Goal: Transaction & Acquisition: Book appointment/travel/reservation

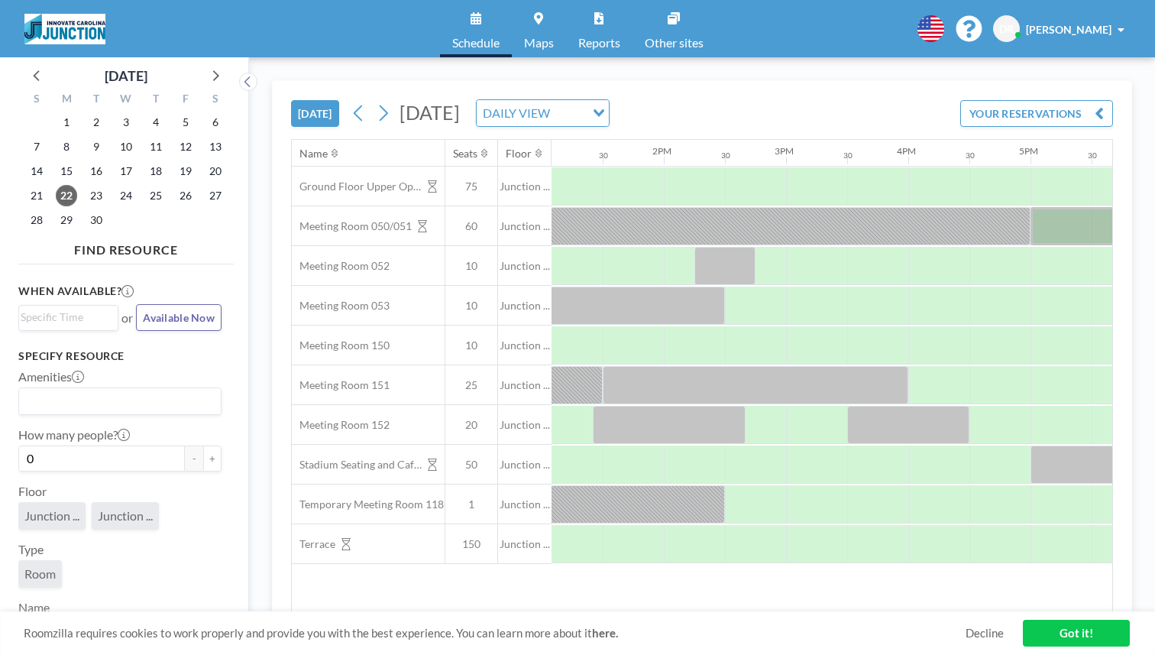
scroll to position [0, 1640]
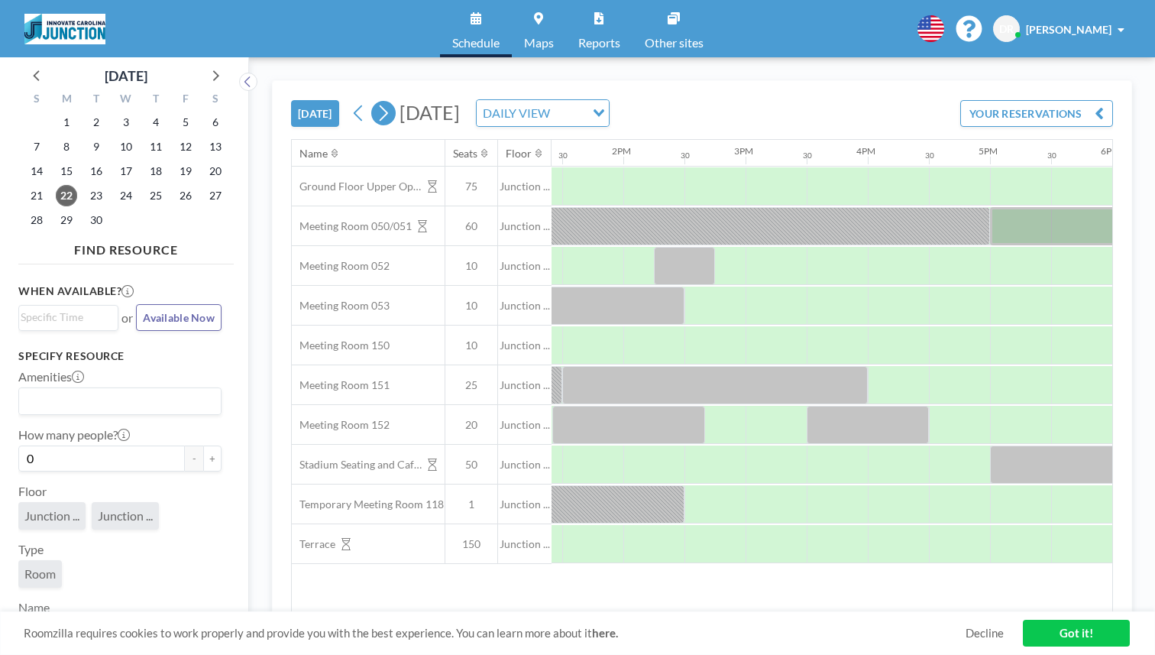
click at [376, 102] on icon at bounding box center [383, 113] width 15 height 23
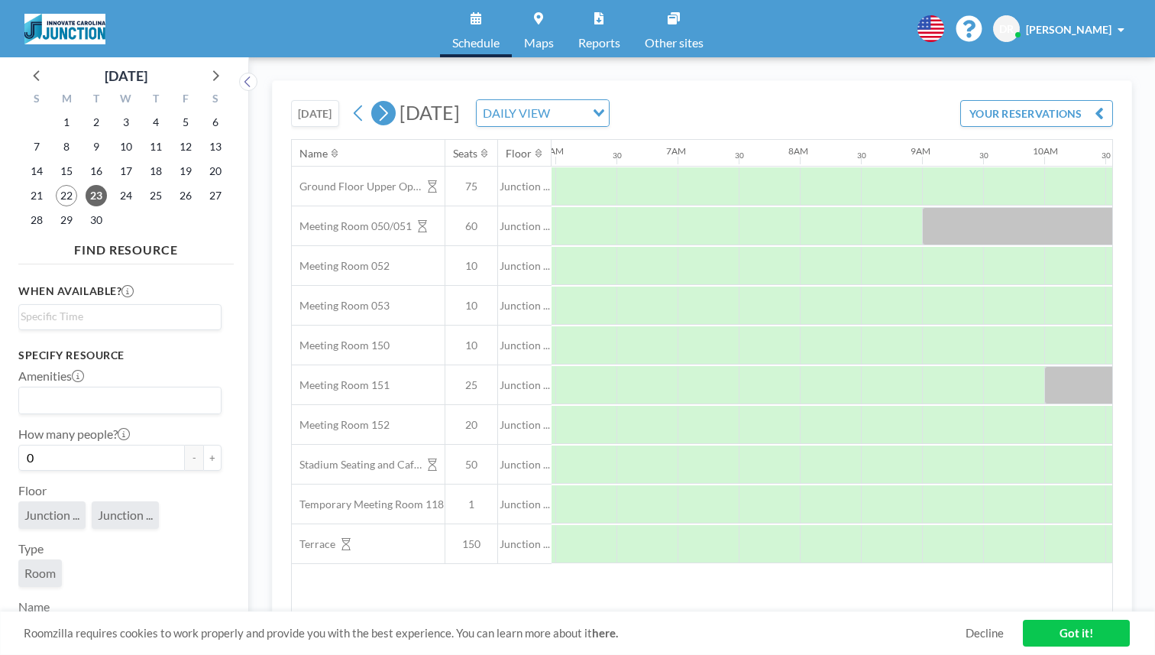
click at [376, 102] on icon at bounding box center [383, 113] width 15 height 23
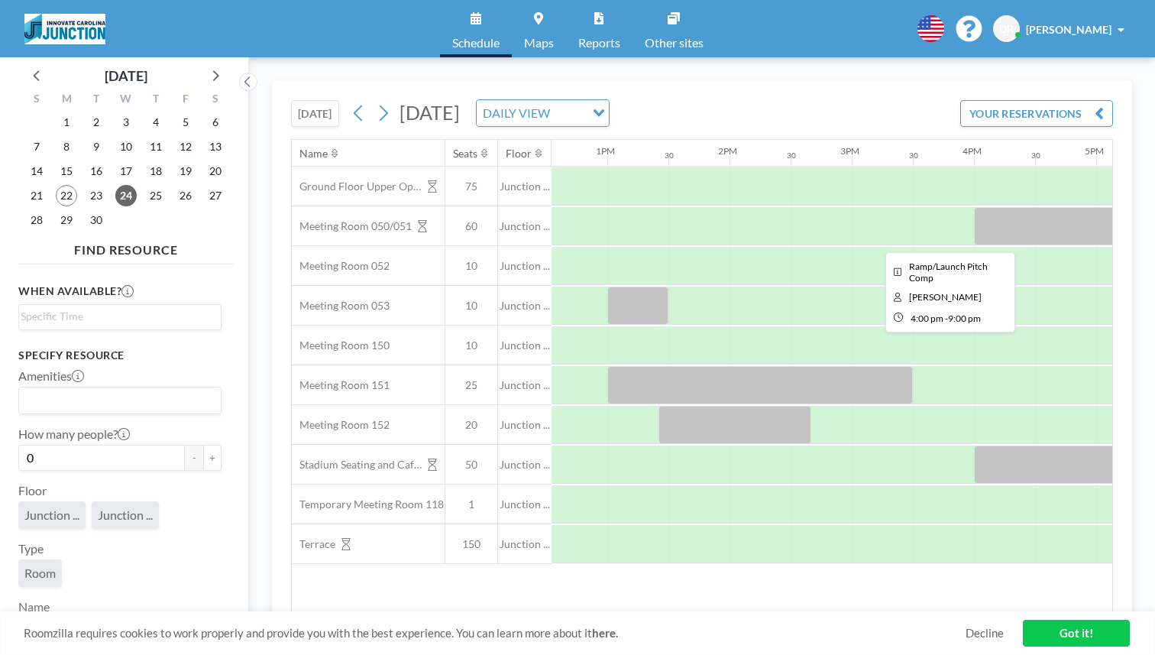
scroll to position [0, 1532]
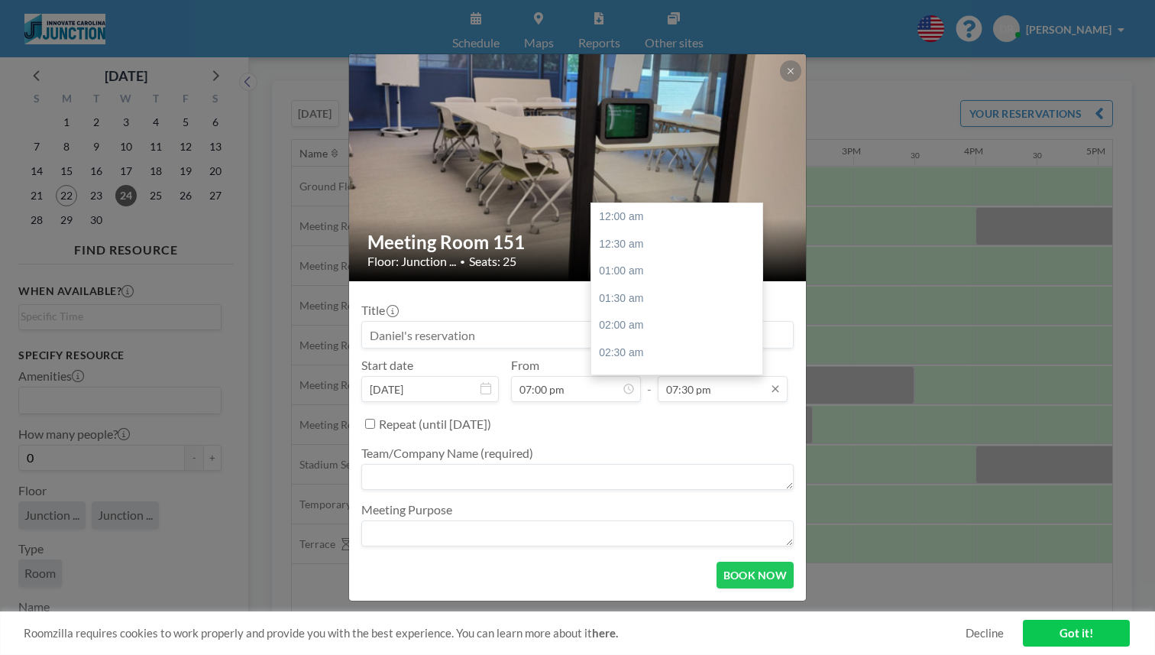
scroll to position [951, 0]
click at [700, 376] on input "07:30 pm" at bounding box center [723, 389] width 130 height 26
click at [674, 422] on div "09:30 pm" at bounding box center [676, 436] width 171 height 28
type input "09:30 pm"
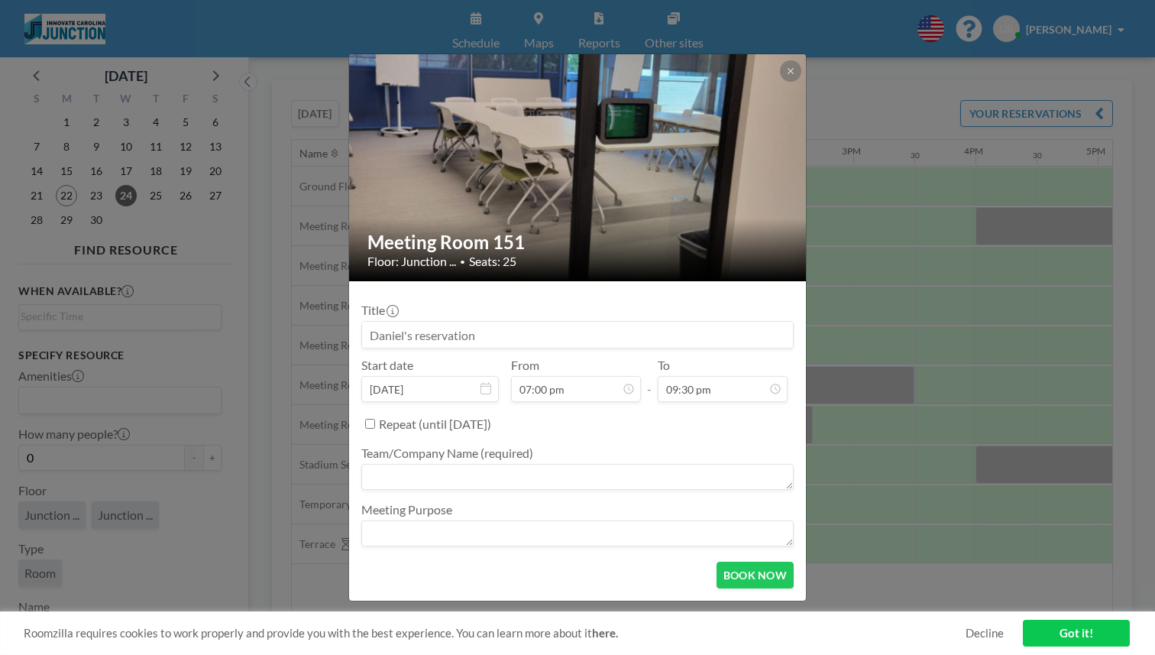
click at [519, 331] on input at bounding box center [577, 335] width 431 height 26
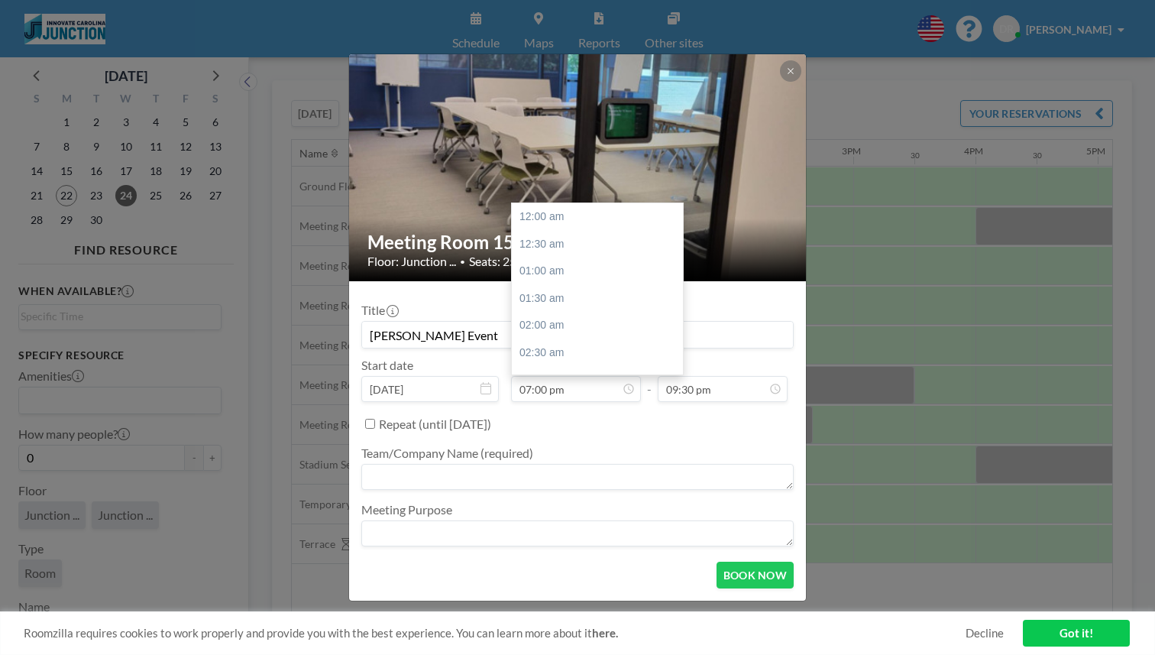
scroll to position [927, 0]
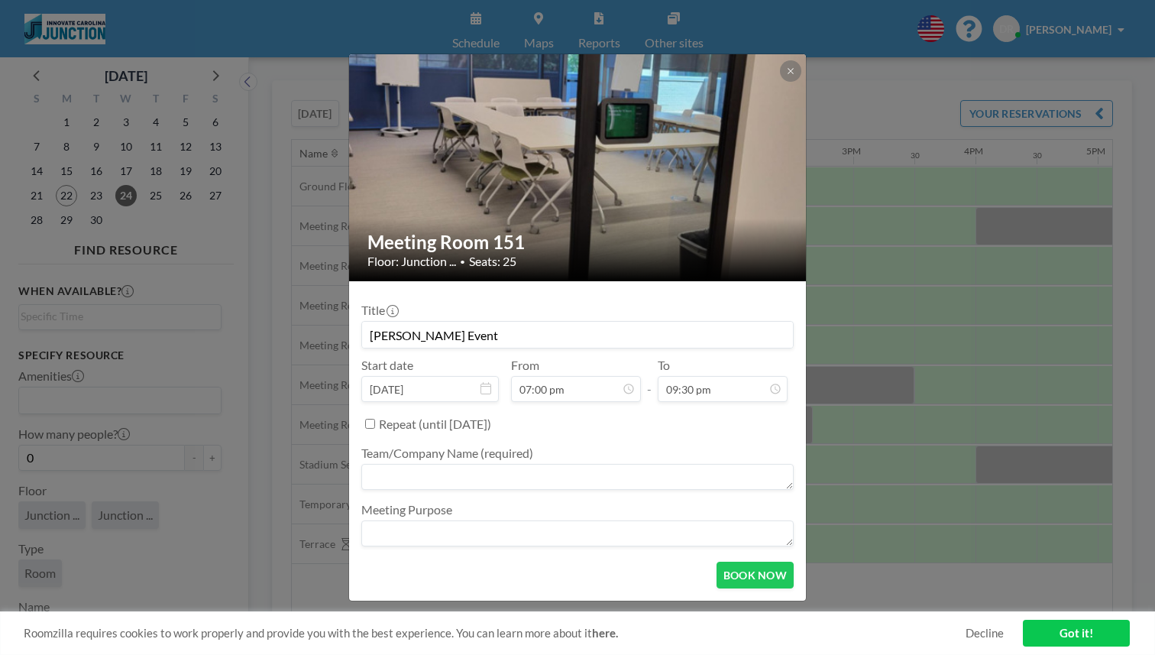
type input "[PERSON_NAME] Event"
click at [655, 520] on textarea at bounding box center [577, 533] width 432 height 26
type textarea "[PERSON_NAME]"
click at [723, 562] on button "BOOK NOW" at bounding box center [755, 575] width 77 height 27
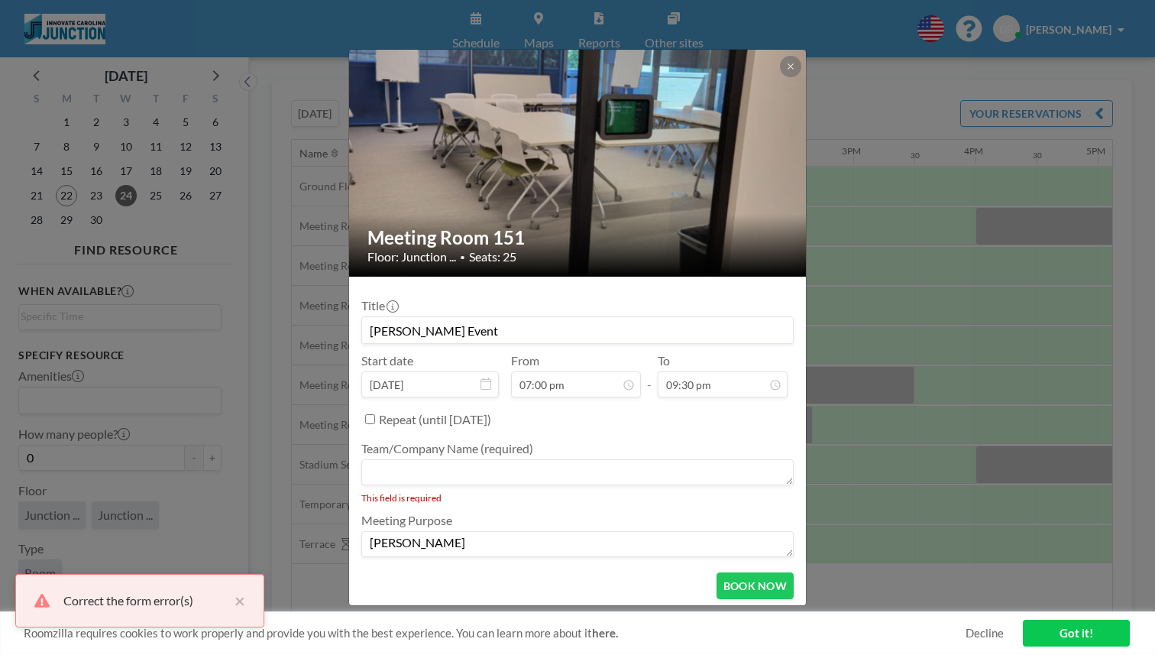
click at [562, 459] on textarea at bounding box center [577, 472] width 432 height 26
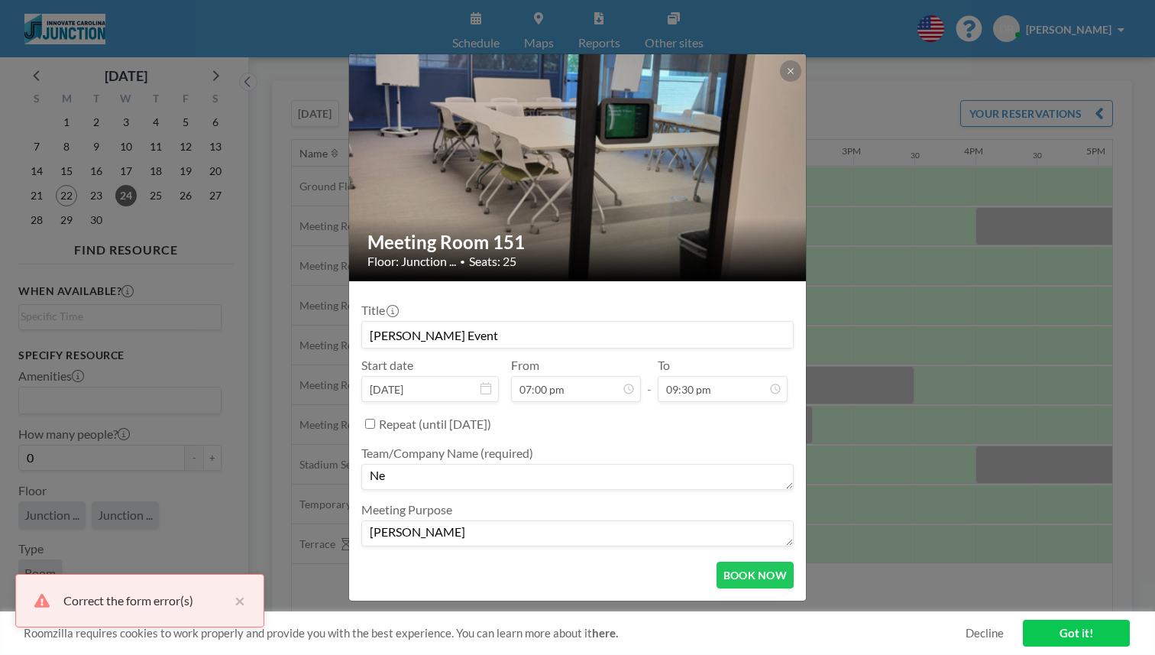
type textarea "N"
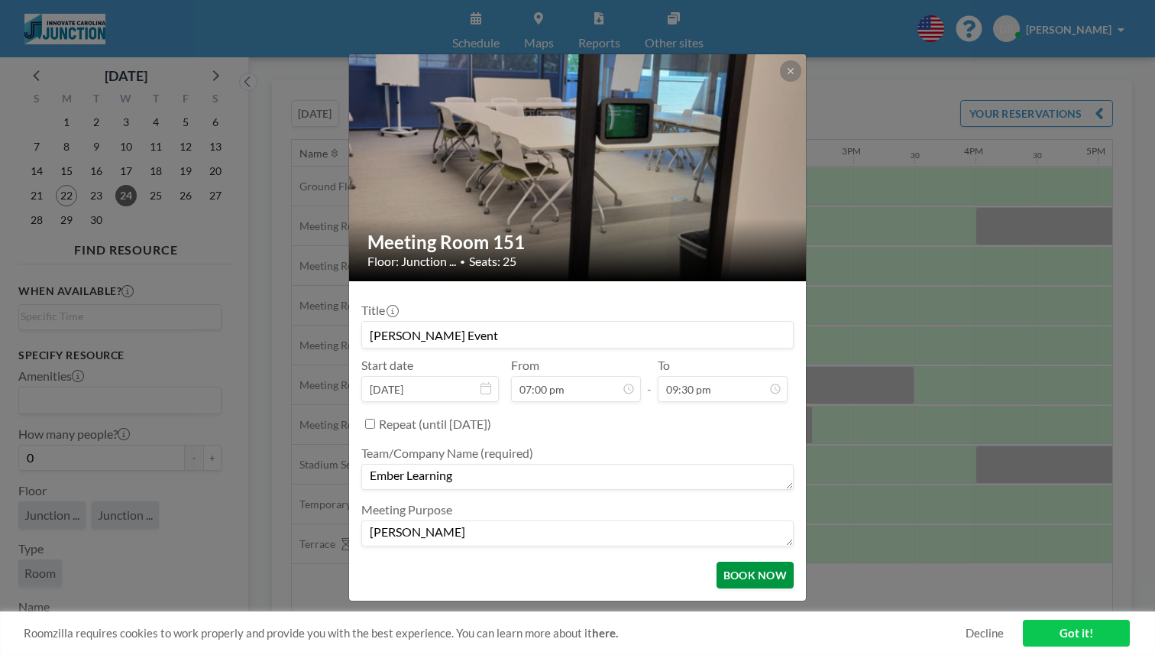
type textarea "Ember Learning"
click at [717, 562] on button "BOOK NOW" at bounding box center [755, 575] width 77 height 27
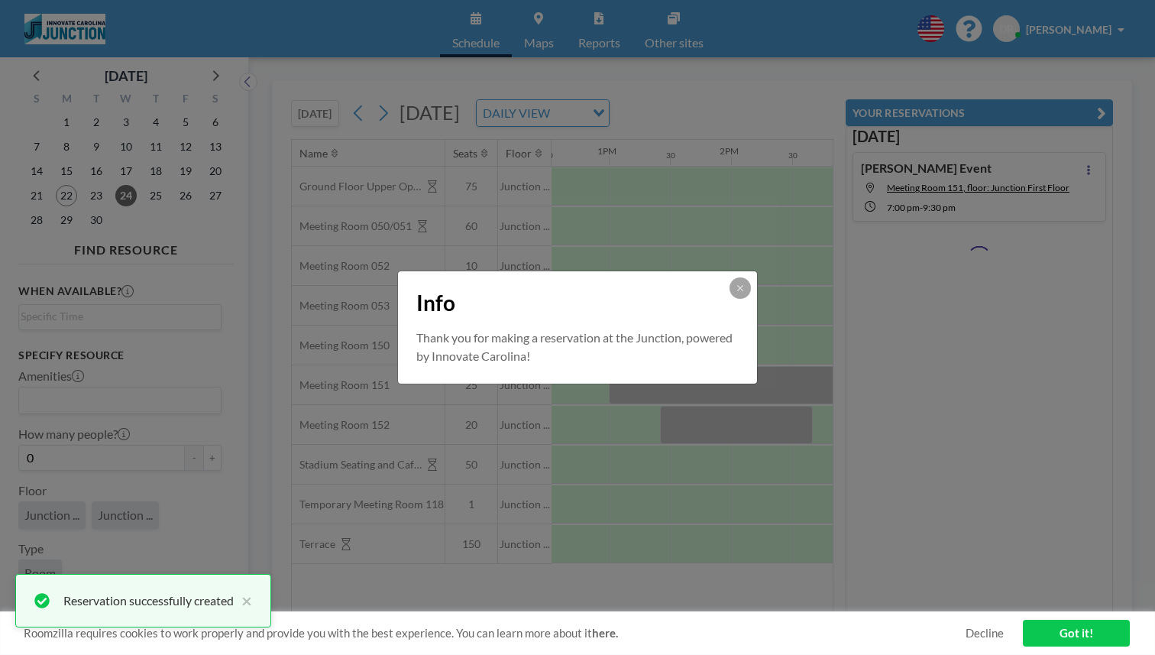
scroll to position [0, 0]
click at [736, 293] on icon at bounding box center [740, 287] width 9 height 9
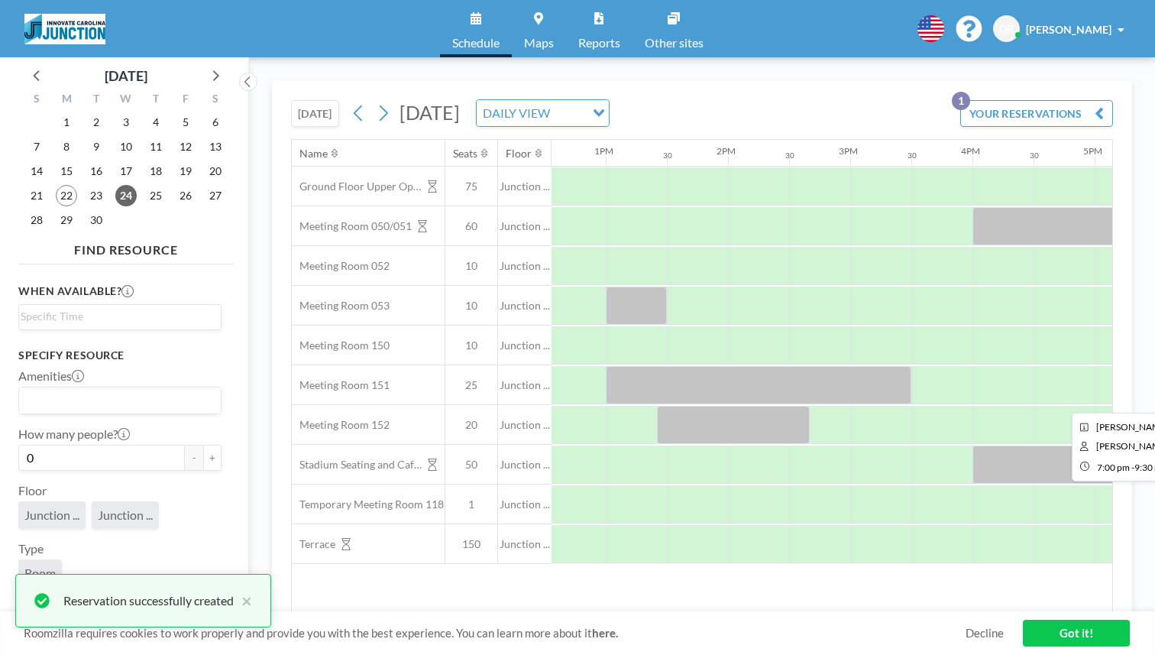
scroll to position [0, 1531]
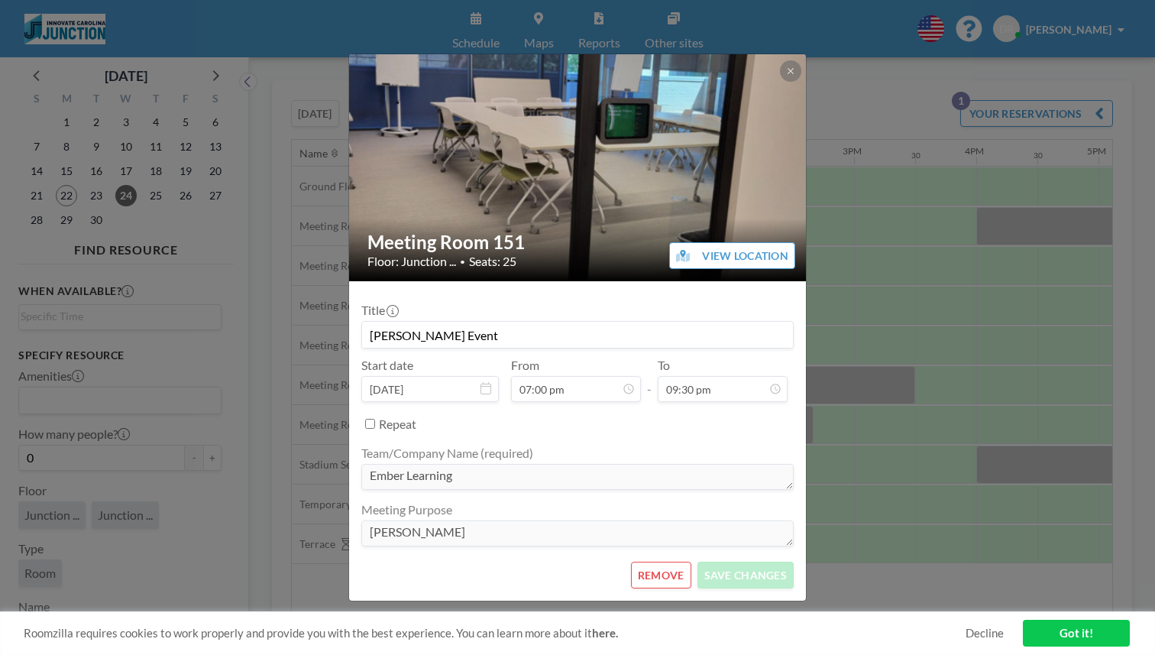
click at [811, 455] on div "Meeting Room 151 Floor: Junction ... • Seats: 25 VIEW LOCATION Title [PERSON_NA…" at bounding box center [577, 327] width 1155 height 655
